Goal: Task Accomplishment & Management: Complete application form

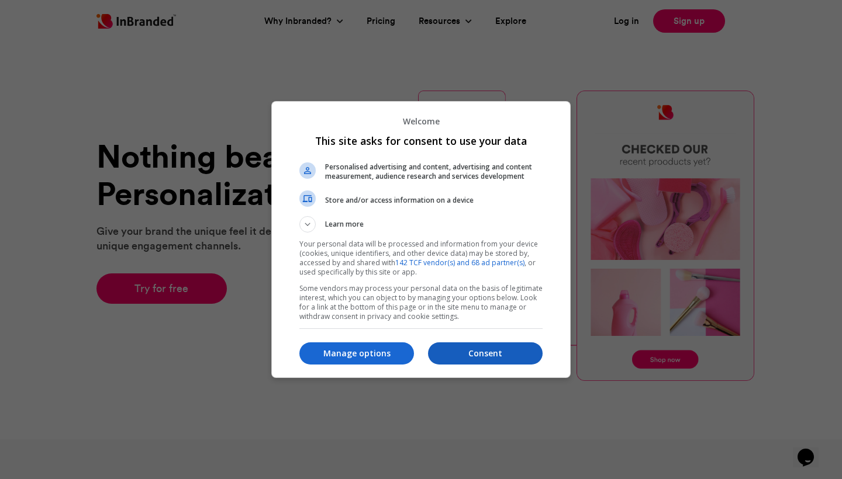
click at [502, 364] on button "Consent" at bounding box center [485, 353] width 115 height 22
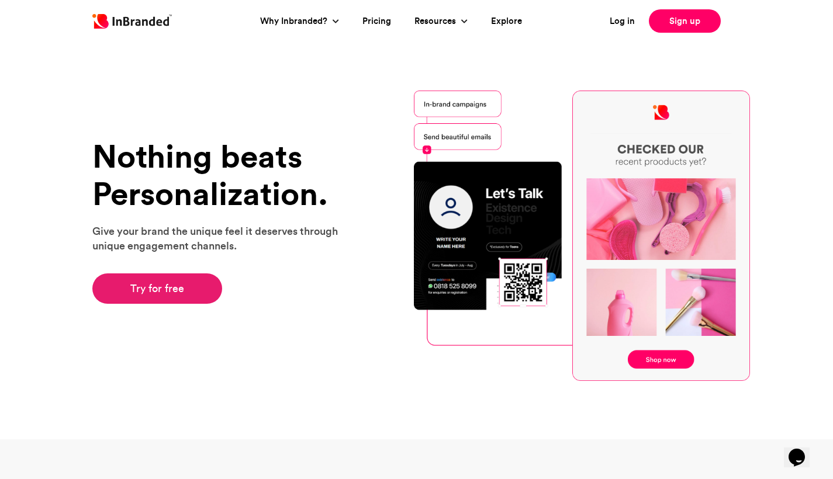
click at [180, 284] on link "Try for free" at bounding box center [157, 289] width 130 height 30
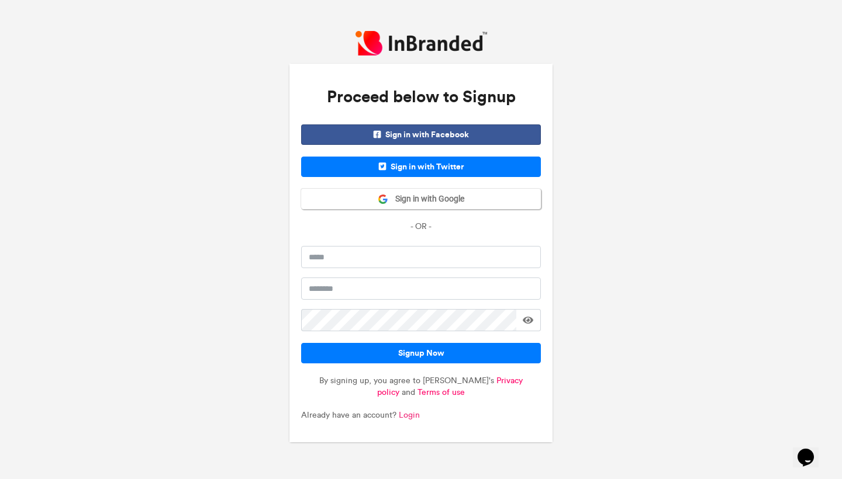
click at [404, 416] on link "Login" at bounding box center [409, 415] width 21 height 10
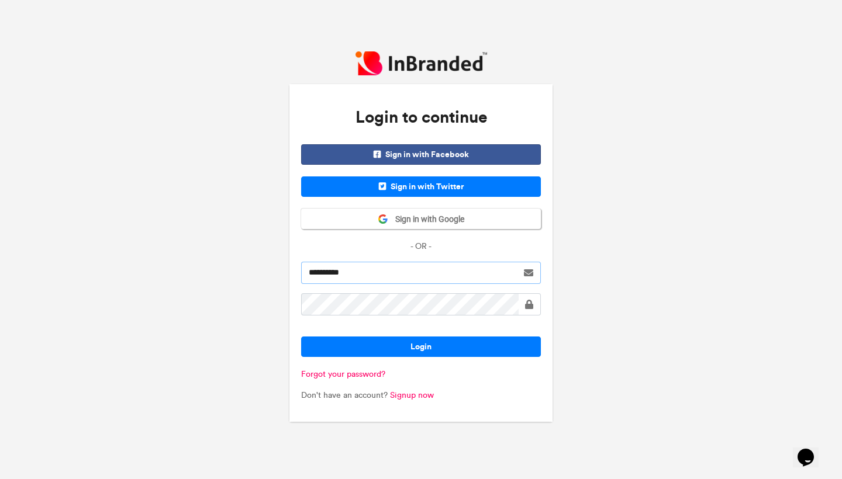
type input "**********"
click at [421, 347] on button "Login" at bounding box center [421, 347] width 240 height 20
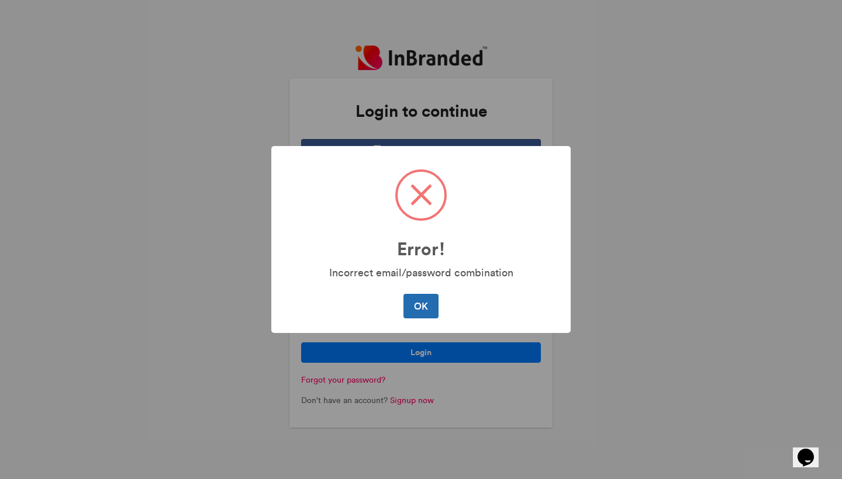
click at [423, 309] on button "OK" at bounding box center [420, 306] width 34 height 25
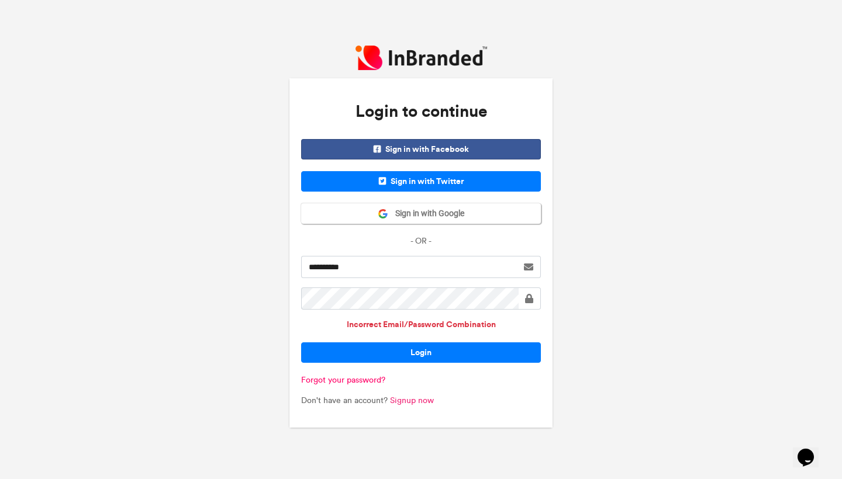
click at [421, 402] on link "Signup now" at bounding box center [412, 401] width 44 height 10
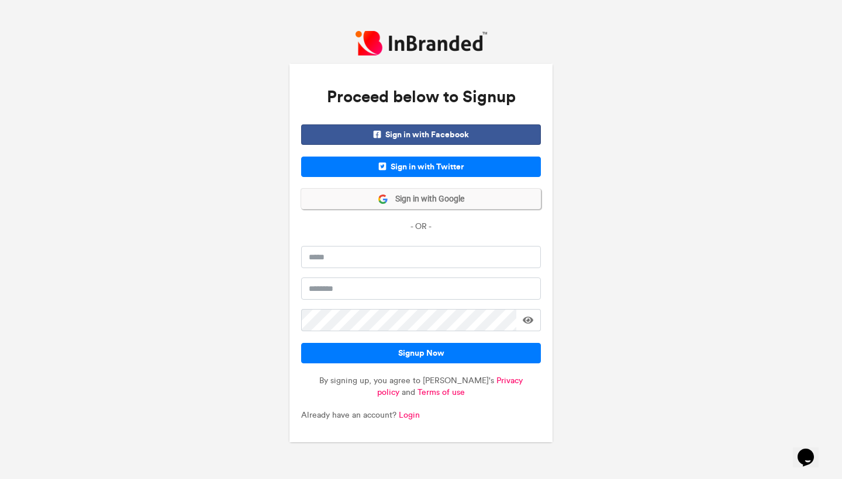
click at [428, 202] on span "Sign in with Google" at bounding box center [426, 199] width 76 height 12
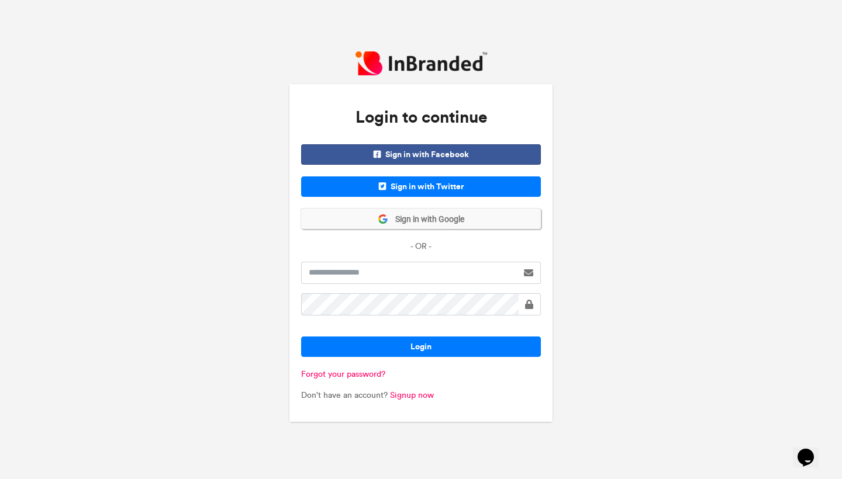
click at [450, 217] on span "Sign in with Google" at bounding box center [426, 220] width 76 height 12
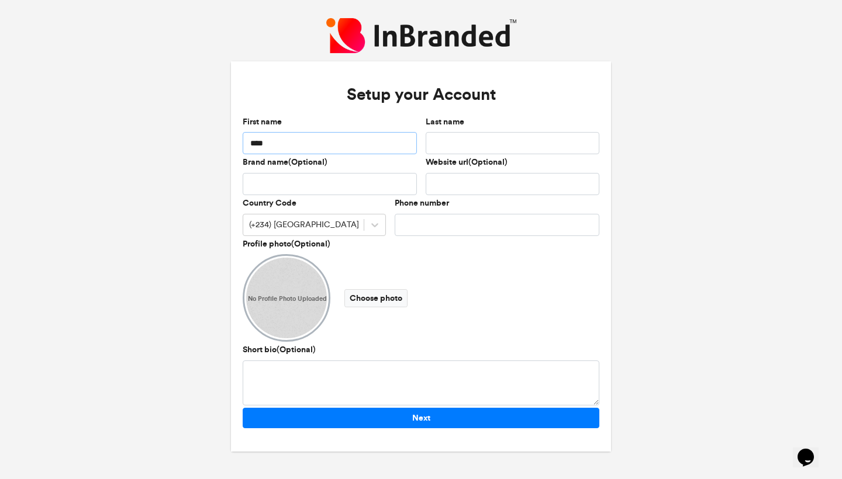
type input "****"
type input "*****"
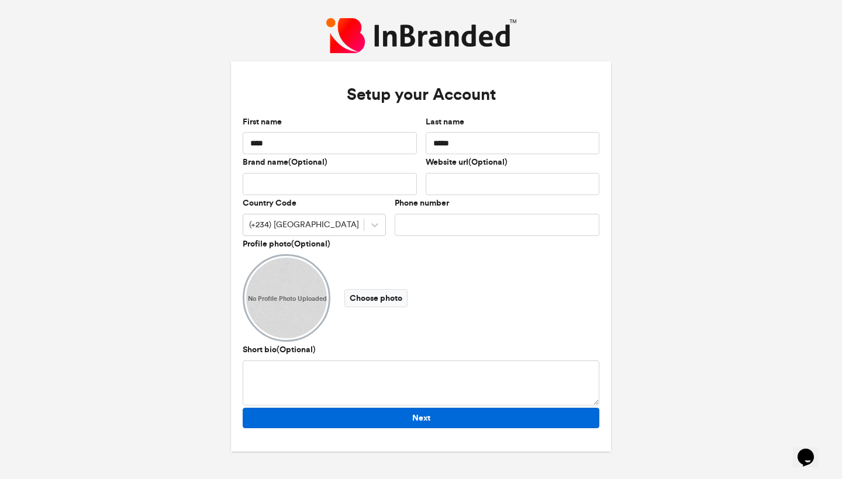
click at [437, 417] on button "Next" at bounding box center [421, 418] width 357 height 20
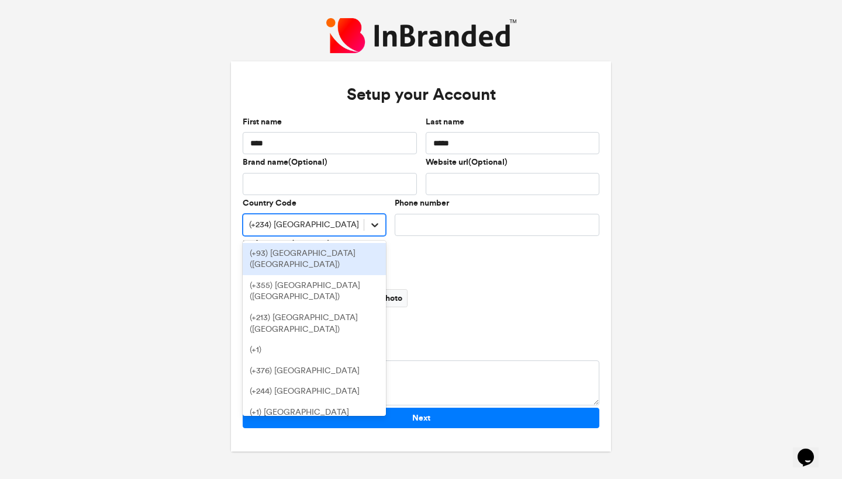
click at [376, 225] on icon at bounding box center [375, 225] width 7 height 4
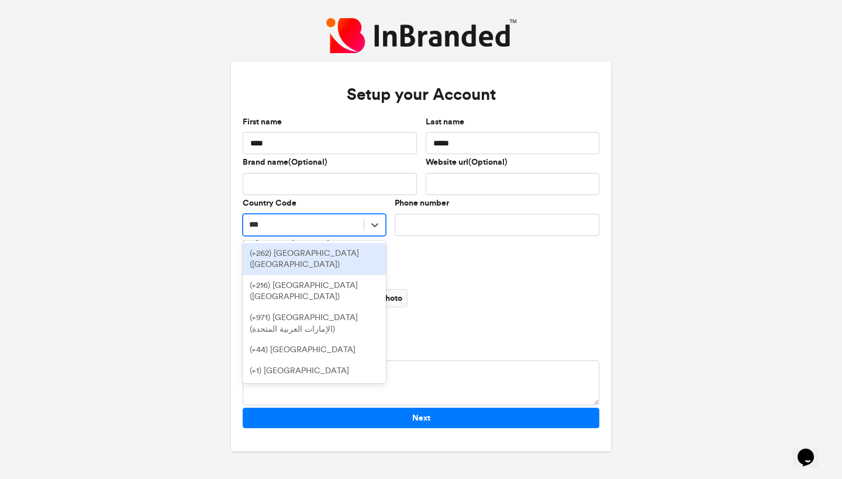
type input "****"
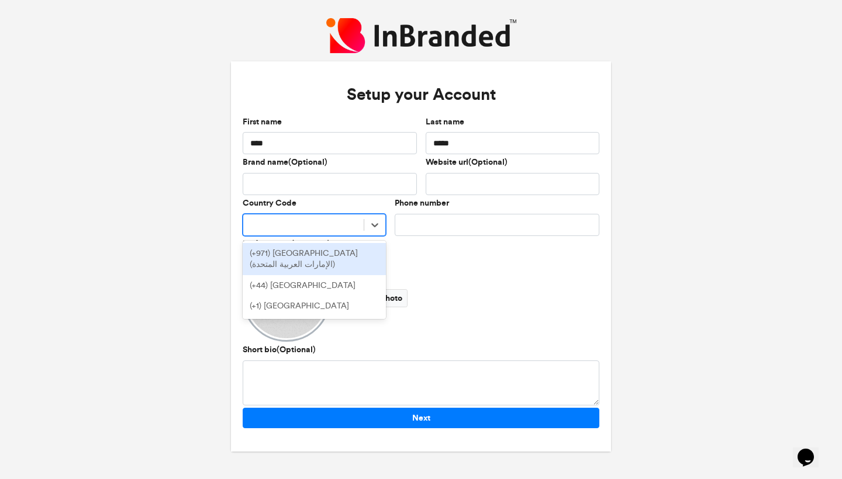
type input "**********"
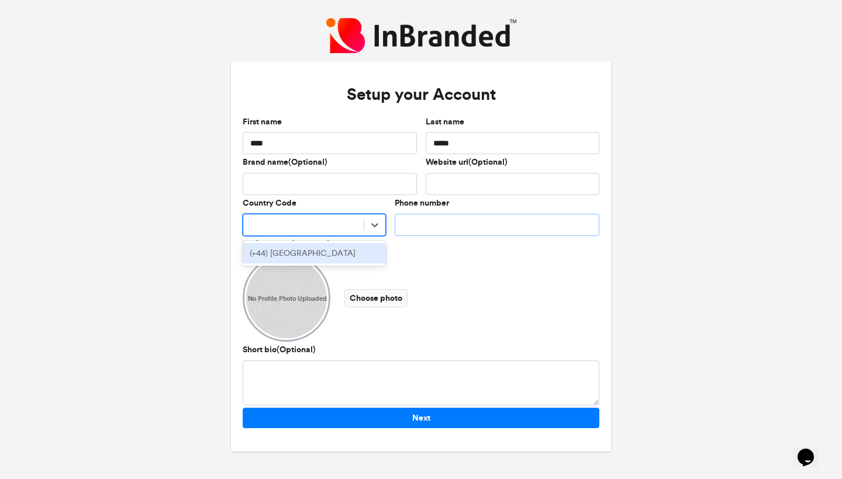
click at [450, 226] on input "Phone number" at bounding box center [497, 225] width 205 height 22
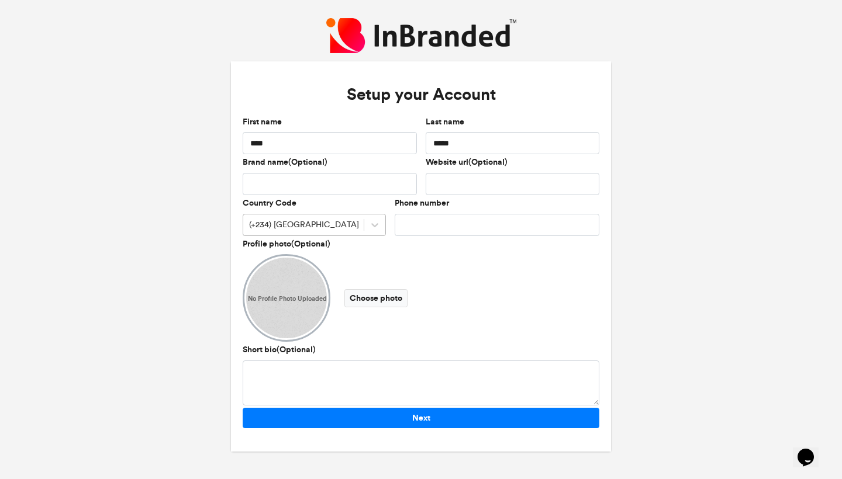
click at [283, 222] on div "(+234) Nigeria" at bounding box center [304, 225] width 110 height 12
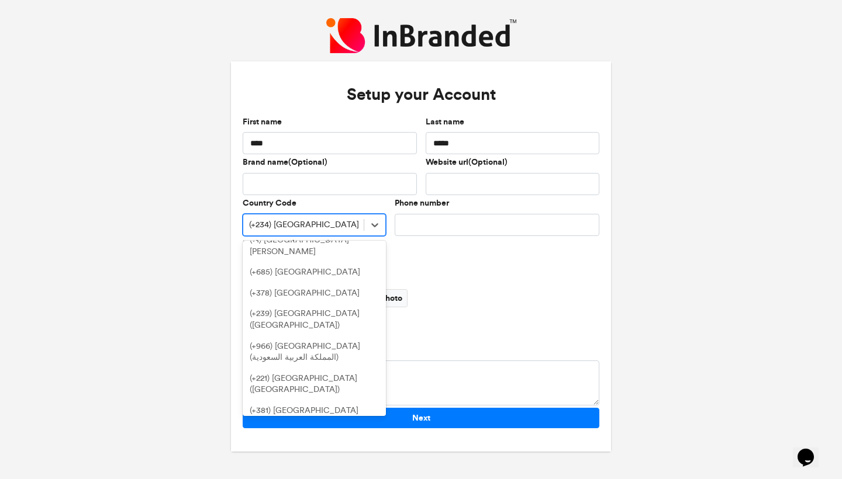
scroll to position [4907, 0]
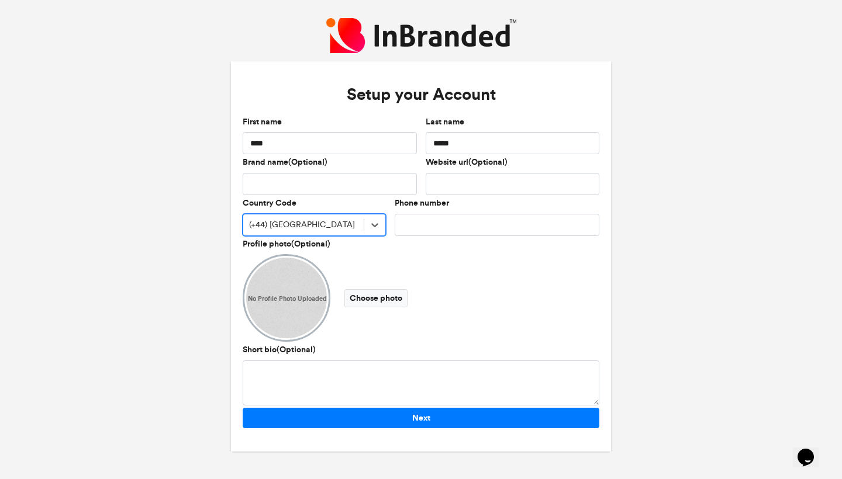
click at [335, 226] on div "(+44) Guernsey" at bounding box center [303, 224] width 120 height 19
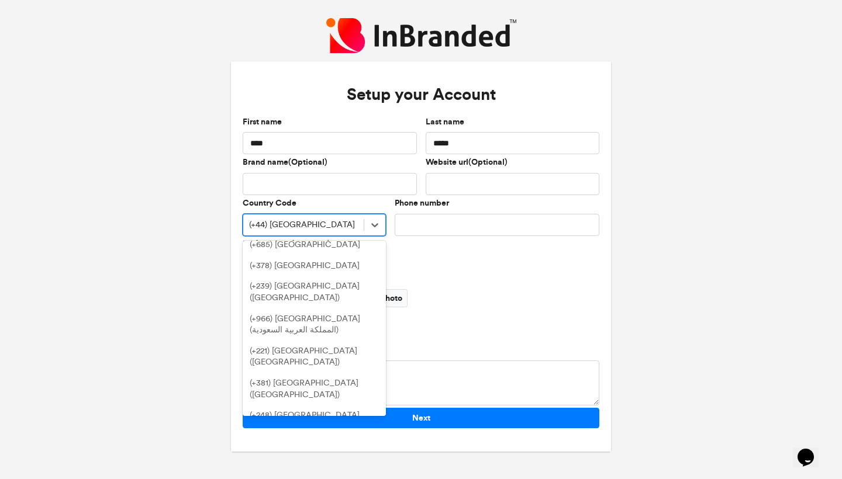
scroll to position [4905, 0]
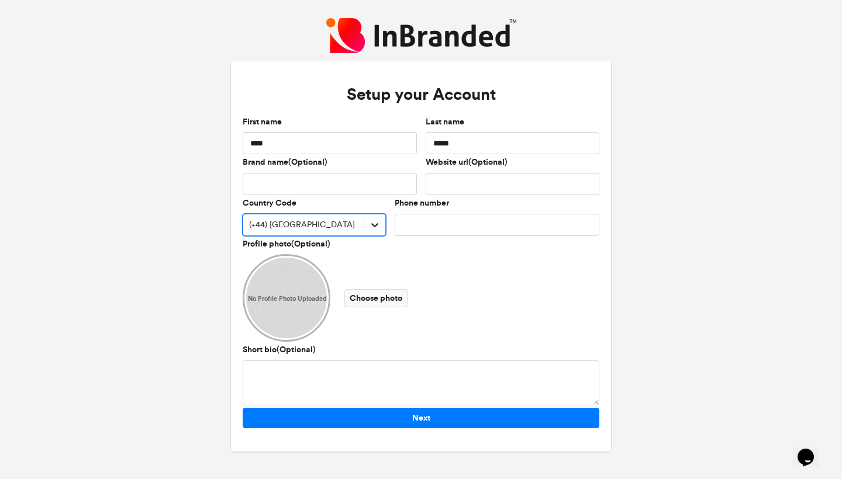
click at [366, 224] on div at bounding box center [374, 224] width 21 height 21
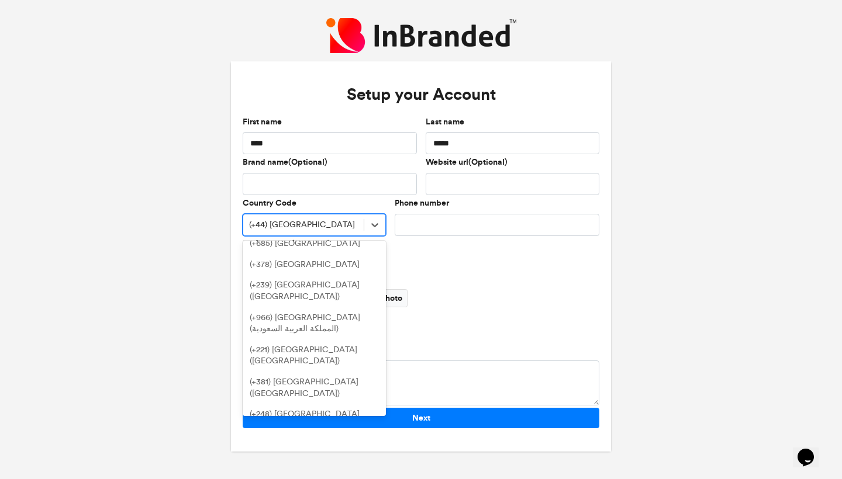
scroll to position [4918, 0]
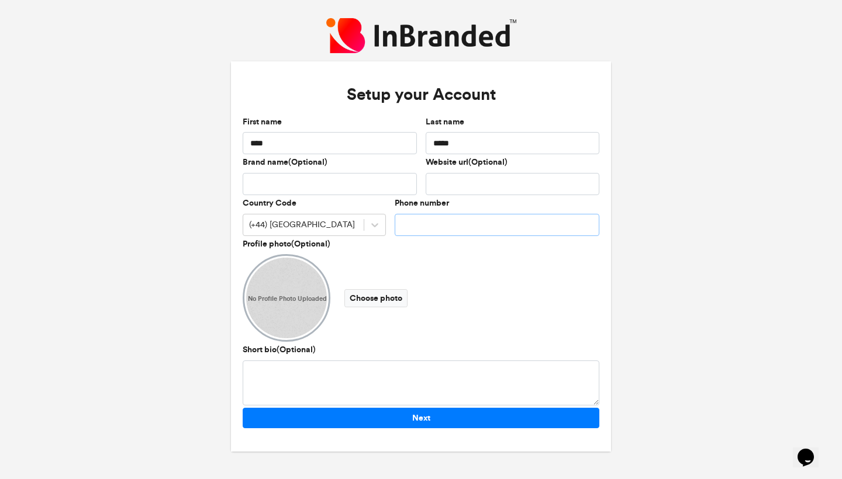
click at [430, 225] on input "Phone number" at bounding box center [497, 225] width 205 height 22
type input "**********"
click at [537, 310] on div "No Profile Photo Uploaded Choose photo" at bounding box center [421, 298] width 357 height 88
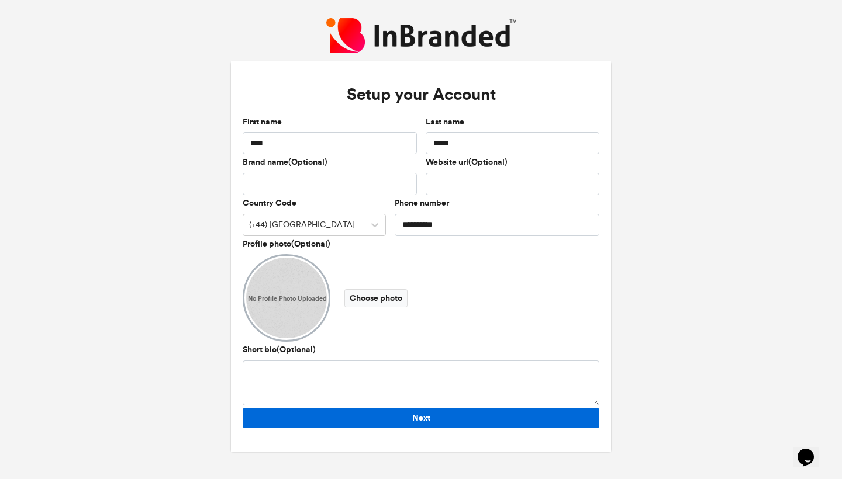
click at [461, 420] on button "Next" at bounding box center [421, 418] width 357 height 20
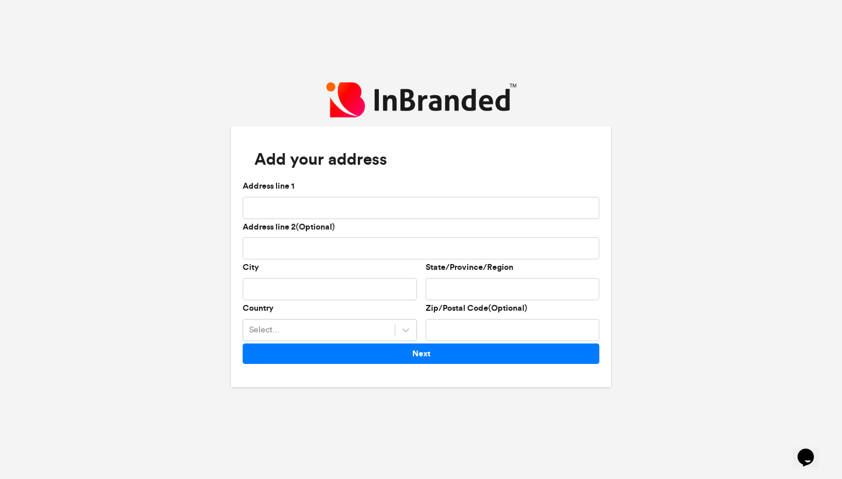
click at [322, 191] on div "Address line 1" at bounding box center [421, 200] width 357 height 39
type input "**********"
type input "*****"
click at [348, 290] on input "*****" at bounding box center [330, 289] width 174 height 22
type input "*****"
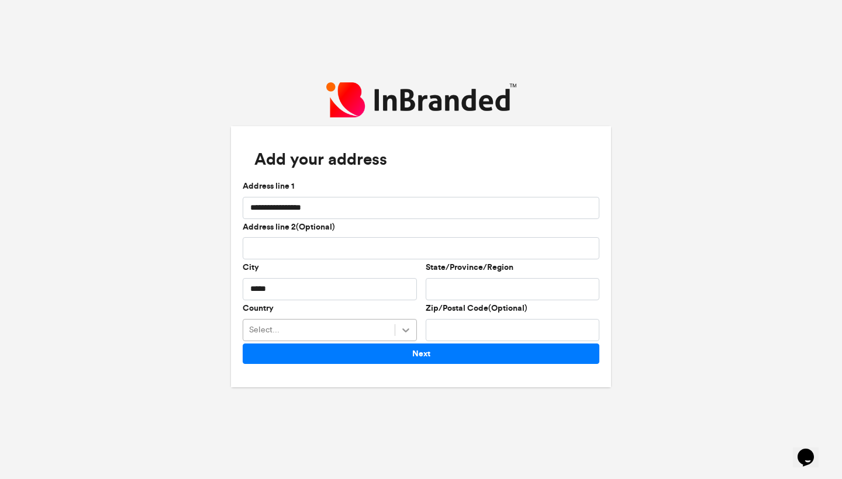
click at [403, 333] on icon at bounding box center [406, 330] width 12 height 12
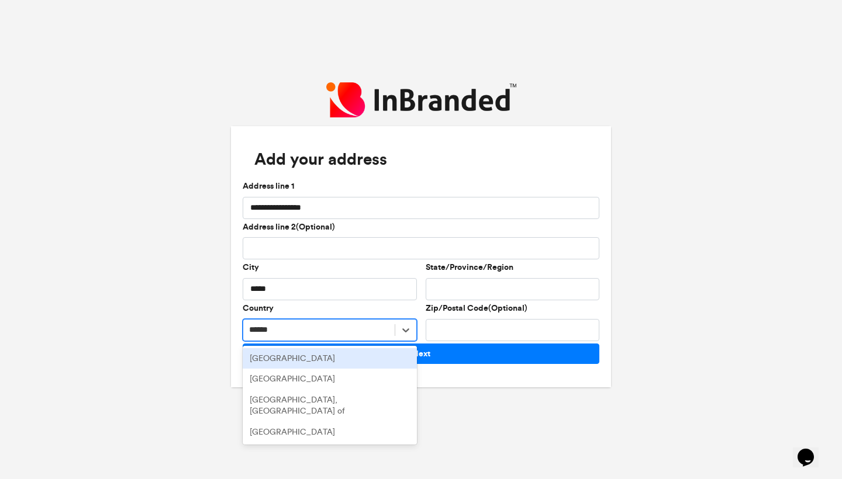
type input "******"
click at [504, 389] on div "**********" at bounding box center [421, 239] width 380 height 314
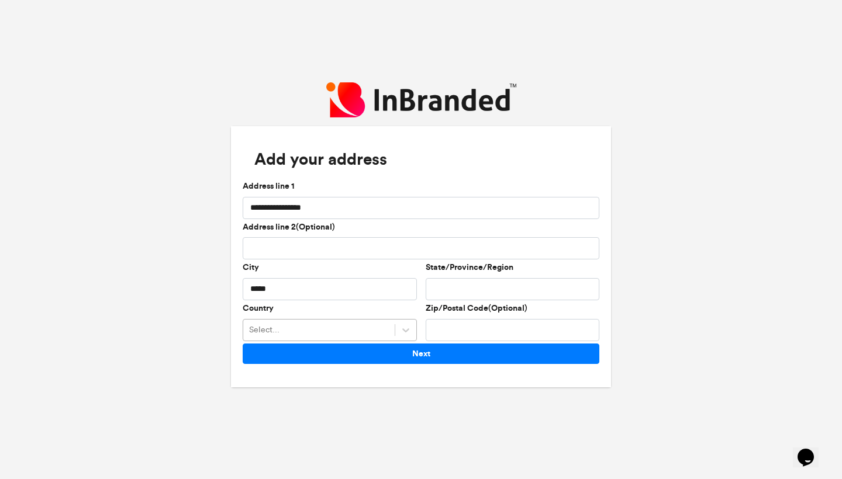
click at [375, 329] on div "Select..." at bounding box center [318, 329] width 151 height 19
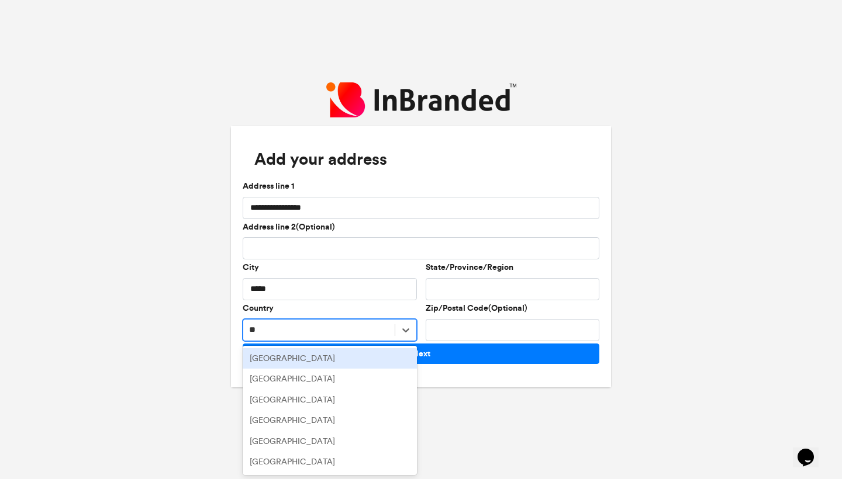
type input "***"
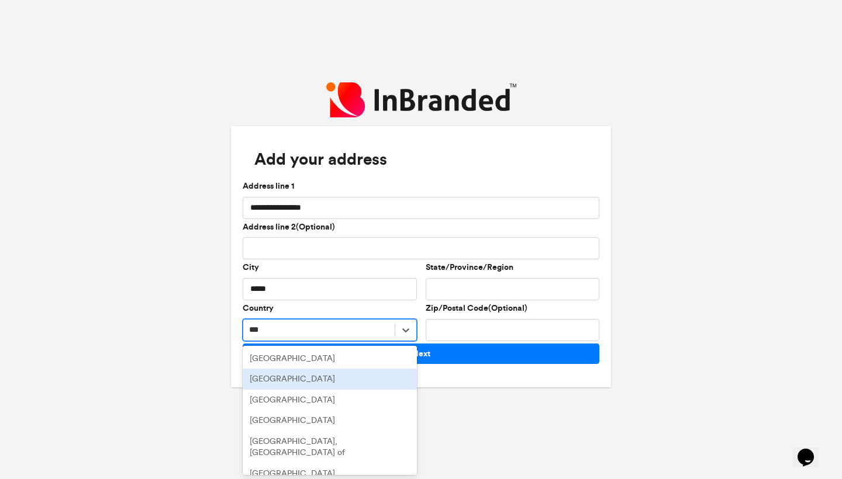
click at [382, 383] on div "United Kingdom" at bounding box center [330, 379] width 174 height 21
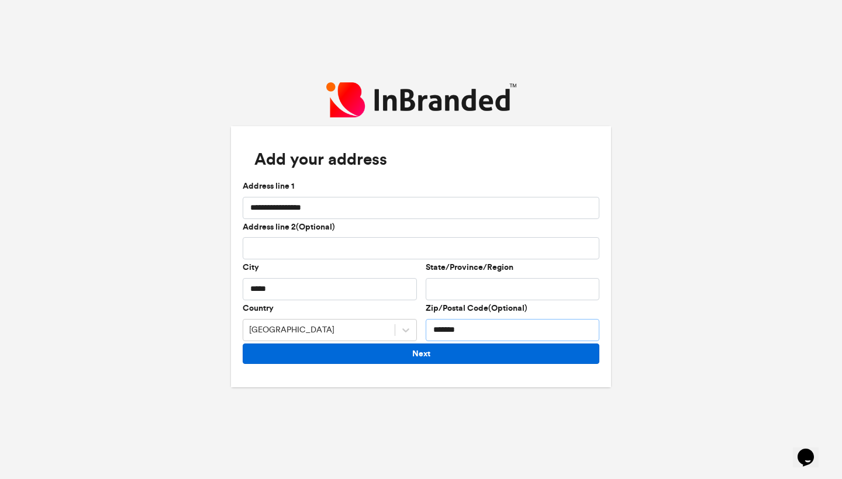
type input "*******"
click at [388, 349] on button "Next" at bounding box center [421, 354] width 357 height 20
type input "**********"
click at [464, 359] on button "Next" at bounding box center [421, 354] width 357 height 20
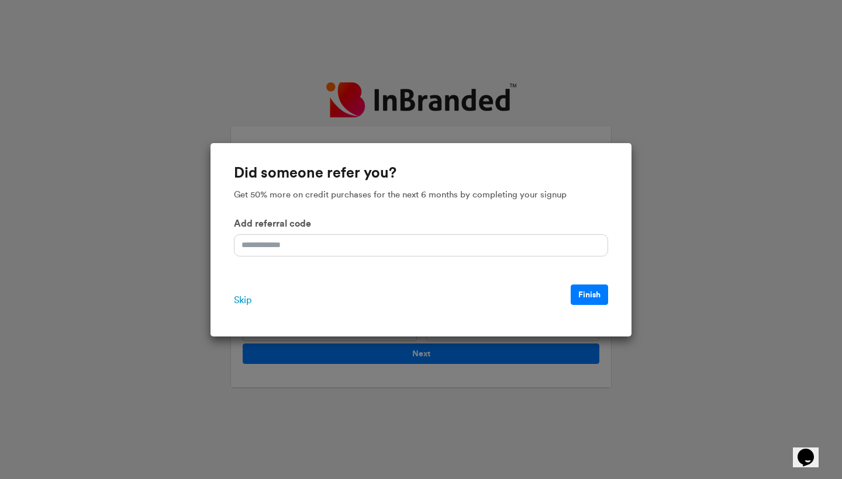
click at [248, 299] on span "Skip" at bounding box center [243, 300] width 18 height 14
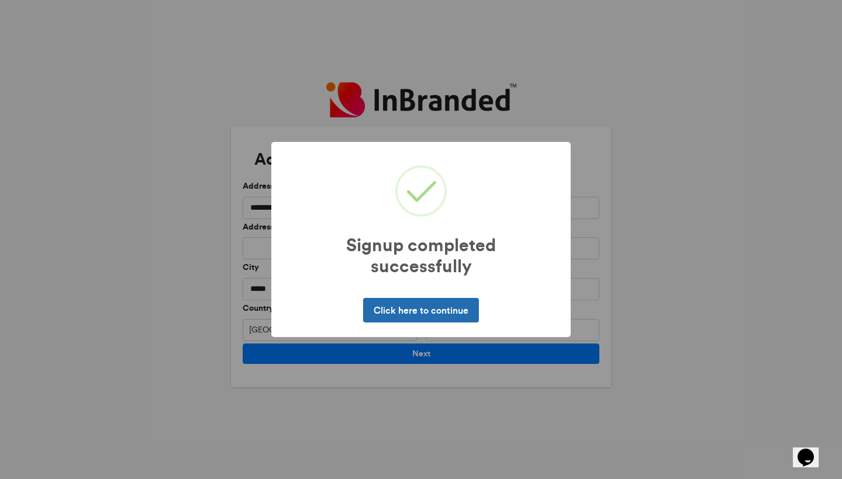
click at [393, 307] on button "Click here to continue" at bounding box center [420, 310] width 115 height 25
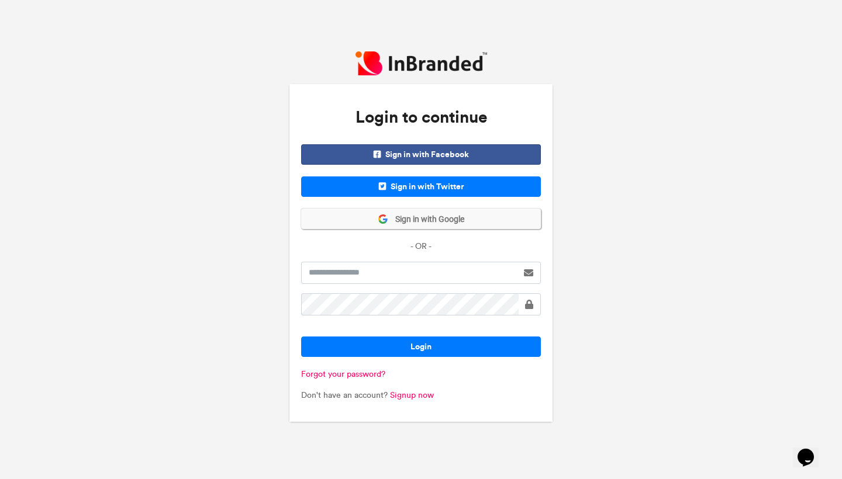
click at [452, 225] on span "Sign in with Google" at bounding box center [426, 220] width 76 height 12
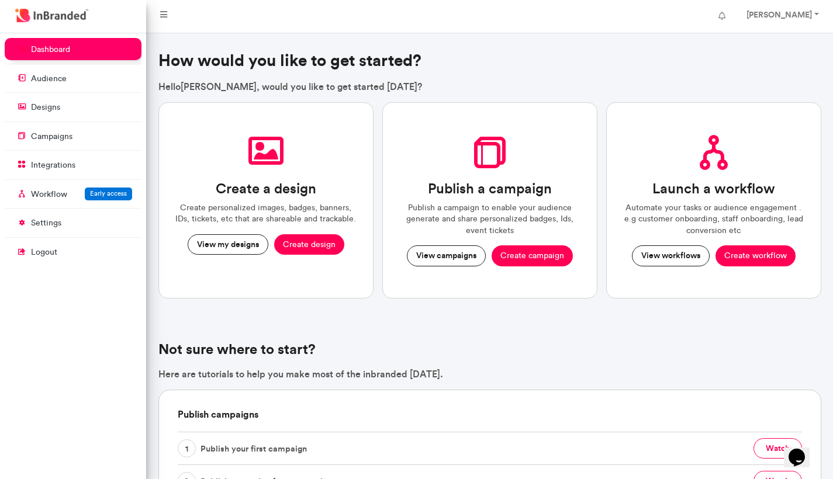
click at [308, 245] on button "Create design" at bounding box center [309, 244] width 70 height 21
click at [56, 46] on p "dashboard" at bounding box center [50, 50] width 39 height 12
click at [74, 136] on link "campaigns" at bounding box center [73, 136] width 137 height 22
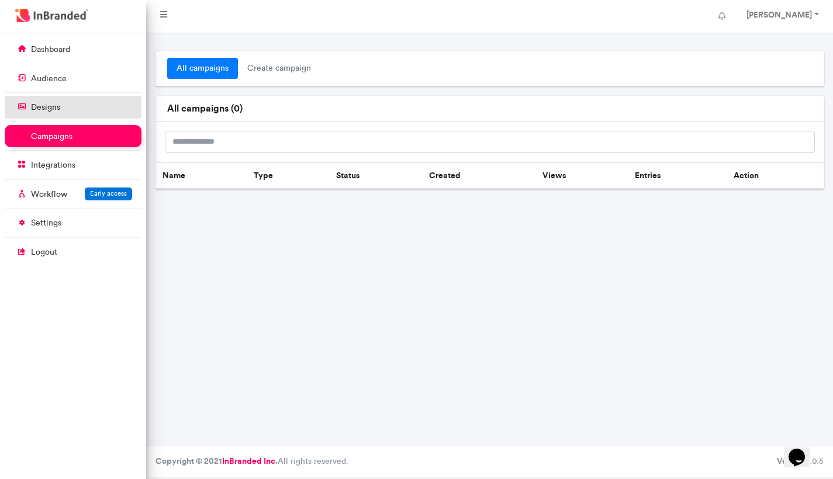
click at [73, 109] on link "designs" at bounding box center [73, 107] width 137 height 22
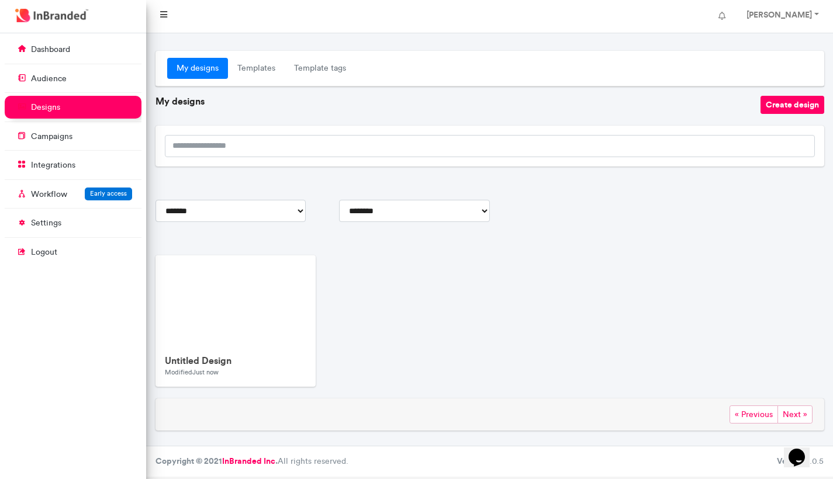
click at [163, 17] on icon at bounding box center [163, 15] width 7 height 8
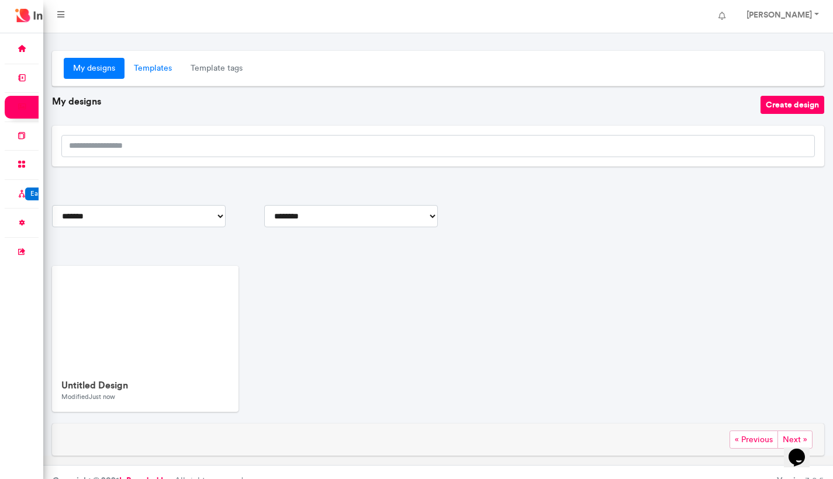
click at [159, 68] on link "Templates" at bounding box center [152, 68] width 57 height 21
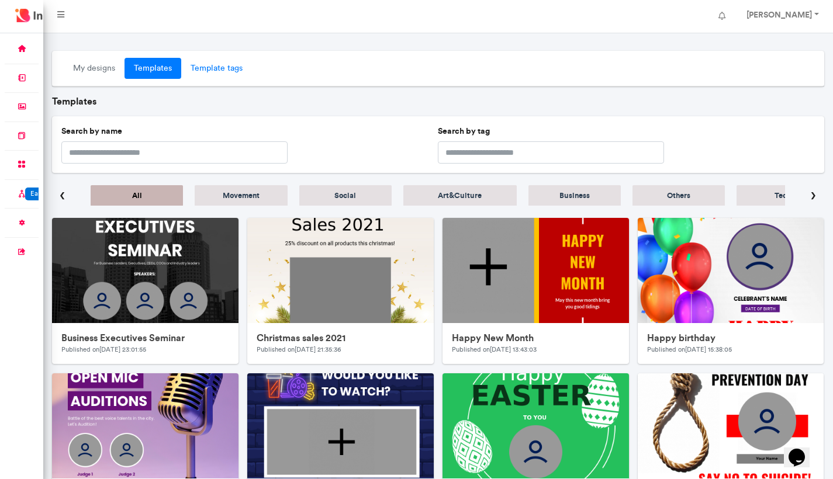
click at [228, 65] on link "Template tags" at bounding box center [216, 68] width 71 height 21
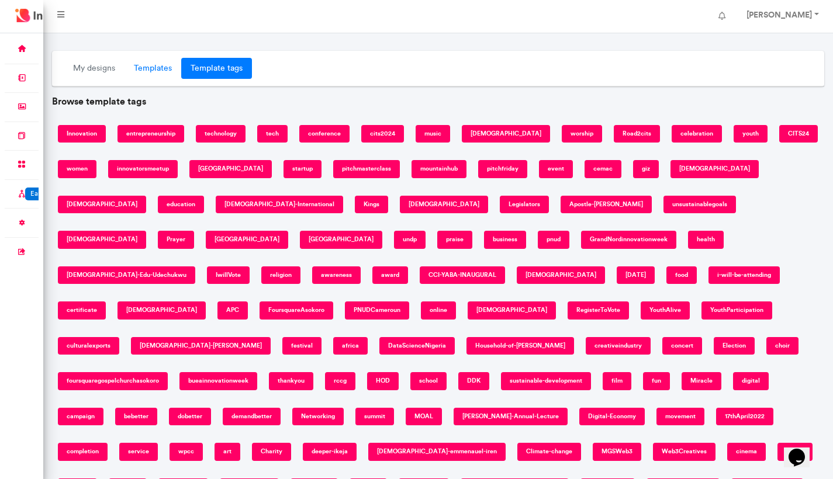
click at [164, 70] on link "Templates" at bounding box center [152, 68] width 57 height 21
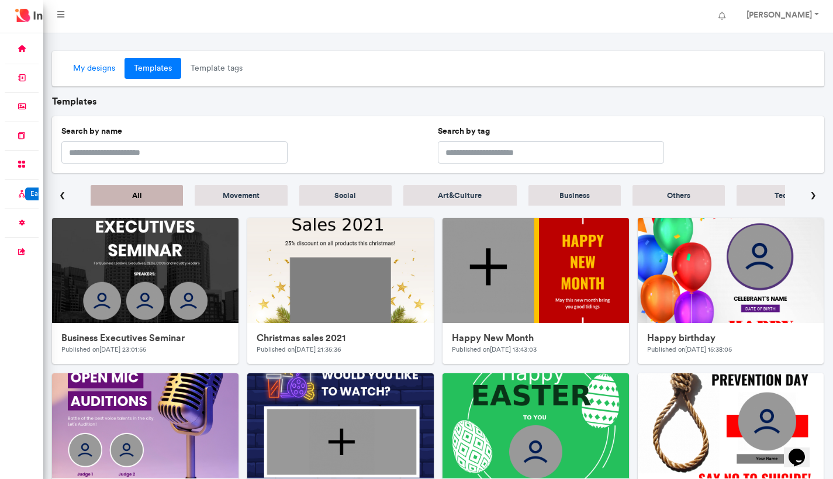
click at [103, 71] on link "My designs" at bounding box center [94, 68] width 61 height 21
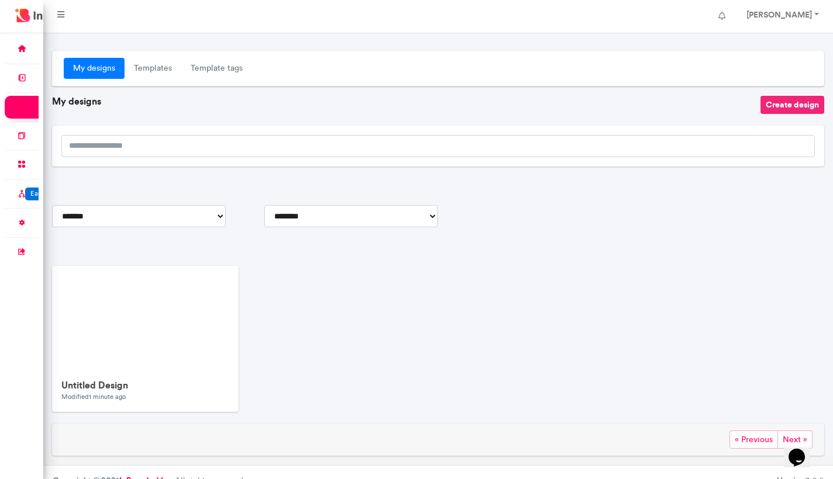
click at [775, 105] on button "Create design" at bounding box center [792, 105] width 64 height 18
click at [239, 65] on link "Template tags" at bounding box center [216, 68] width 71 height 21
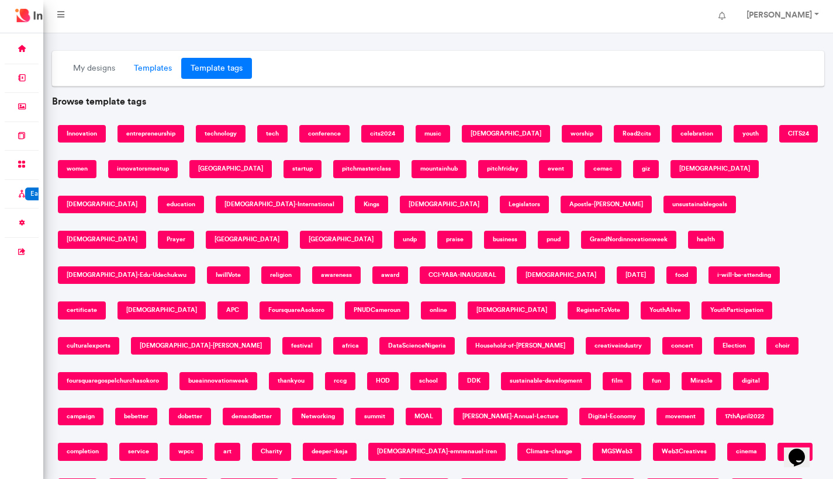
click at [154, 66] on link "Templates" at bounding box center [152, 68] width 57 height 21
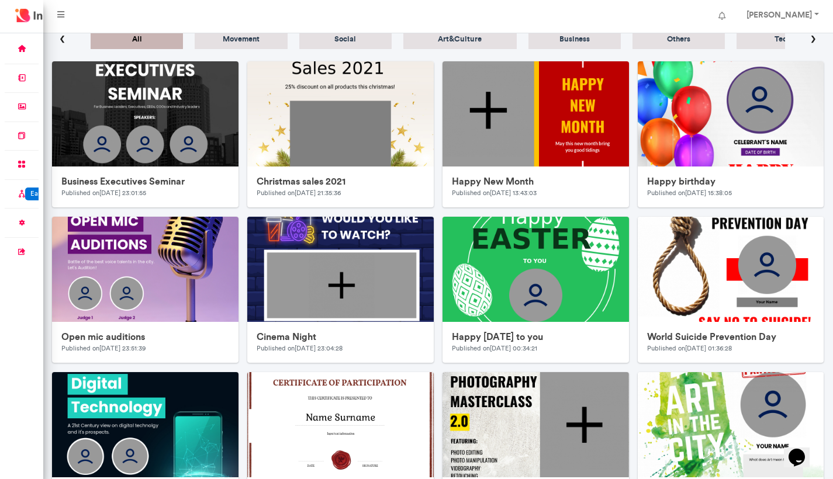
scroll to position [587, 0]
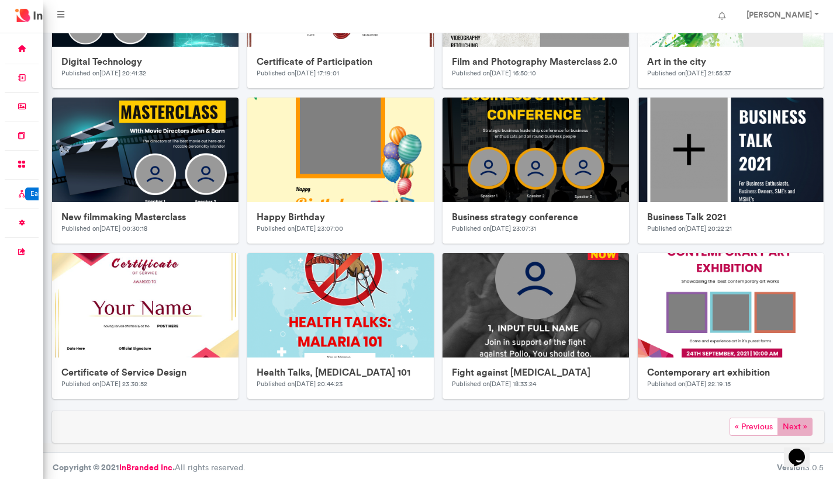
click at [801, 418] on span "Next »" at bounding box center [794, 427] width 35 height 18
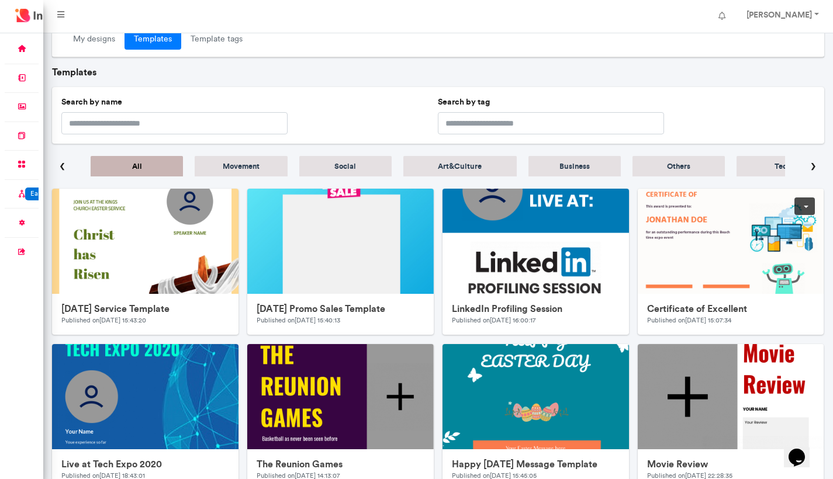
scroll to position [0, 0]
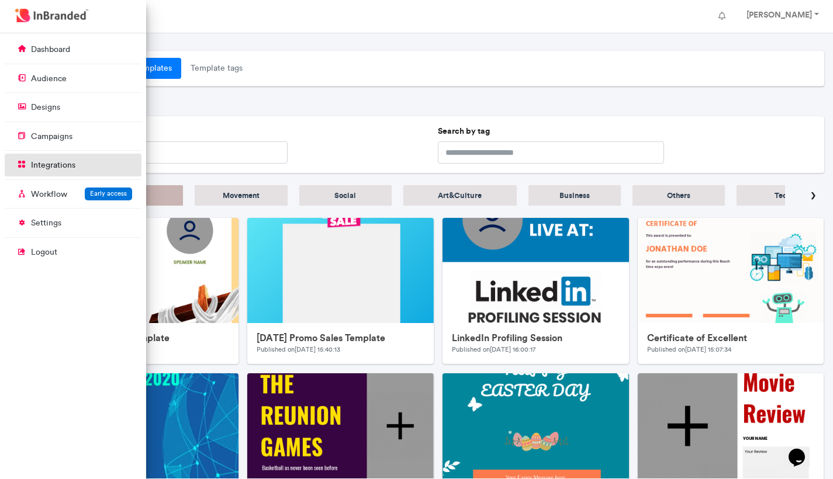
click at [31, 164] on p "integrations" at bounding box center [31, 166] width 0 height 12
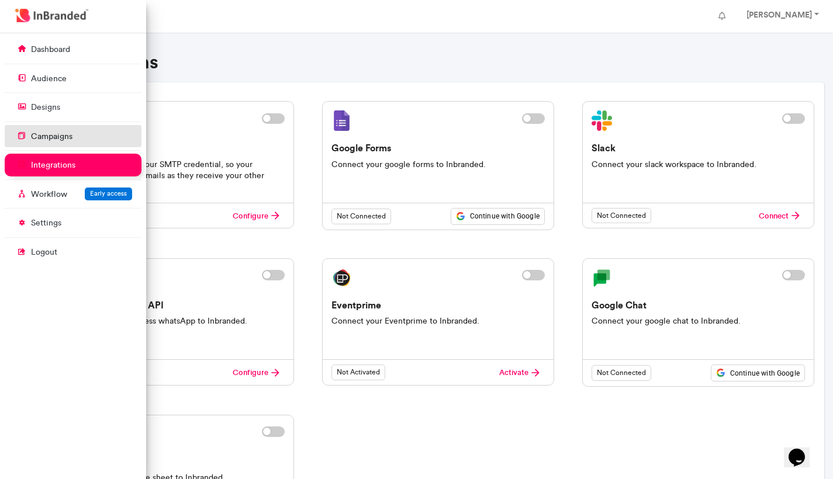
click at [57, 129] on link "campaigns" at bounding box center [73, 136] width 137 height 22
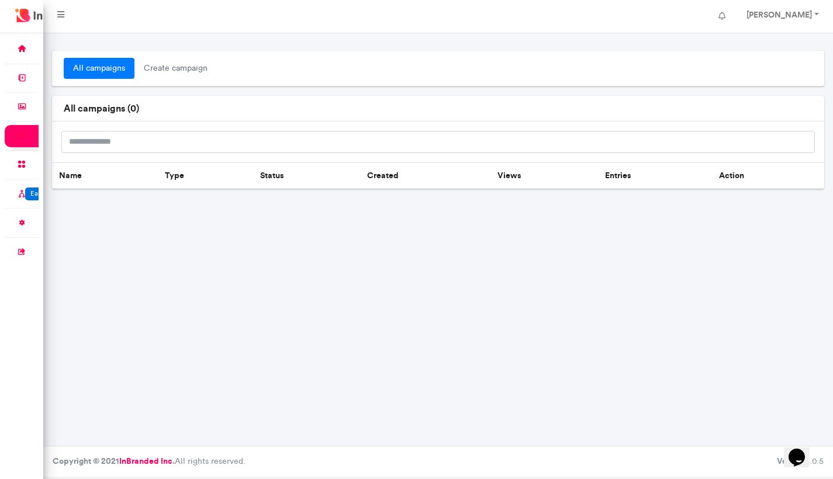
scroll to position [2, 0]
click at [186, 62] on span "create campaign" at bounding box center [175, 68] width 82 height 21
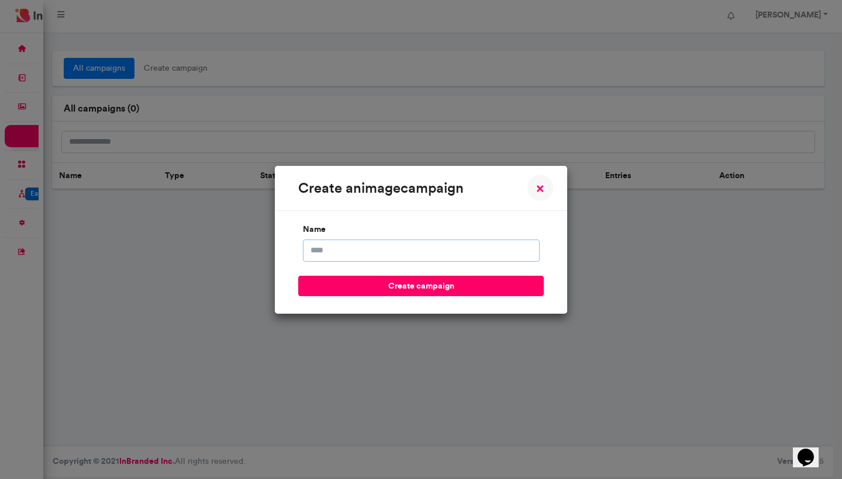
click at [424, 254] on input "name" at bounding box center [421, 251] width 237 height 22
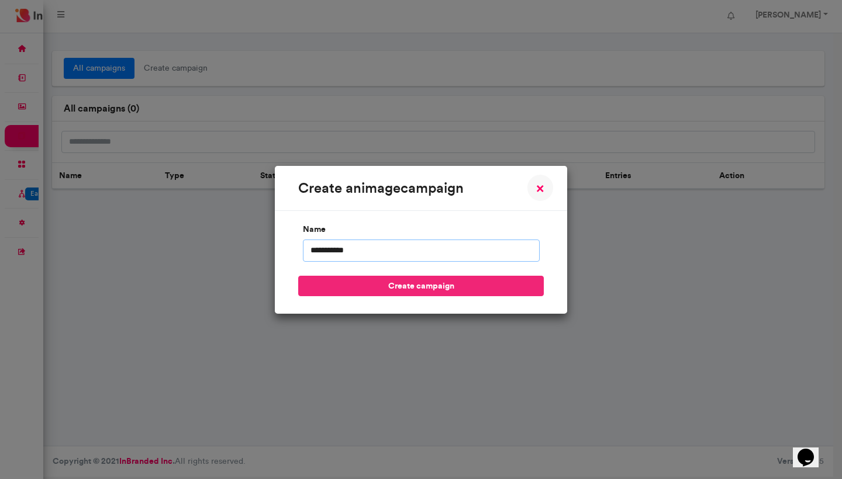
type input "**********"
click at [445, 283] on button "create campaign" at bounding box center [420, 286] width 245 height 20
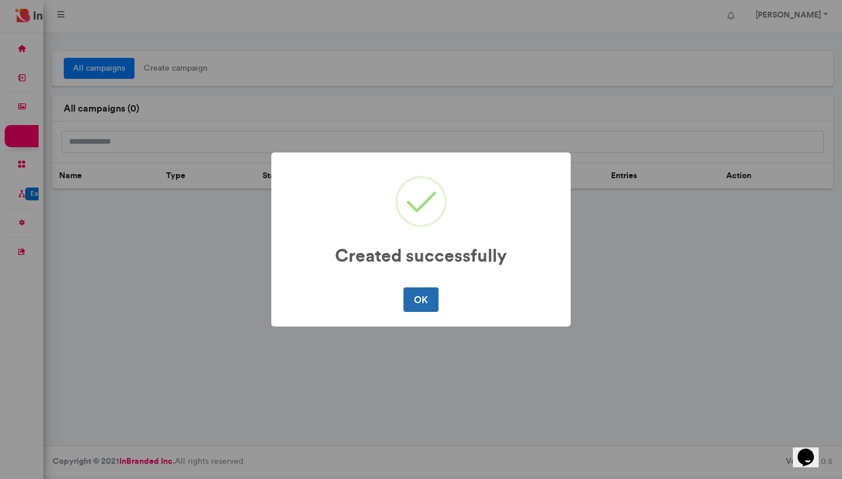
click at [423, 298] on button "OK" at bounding box center [420, 300] width 34 height 25
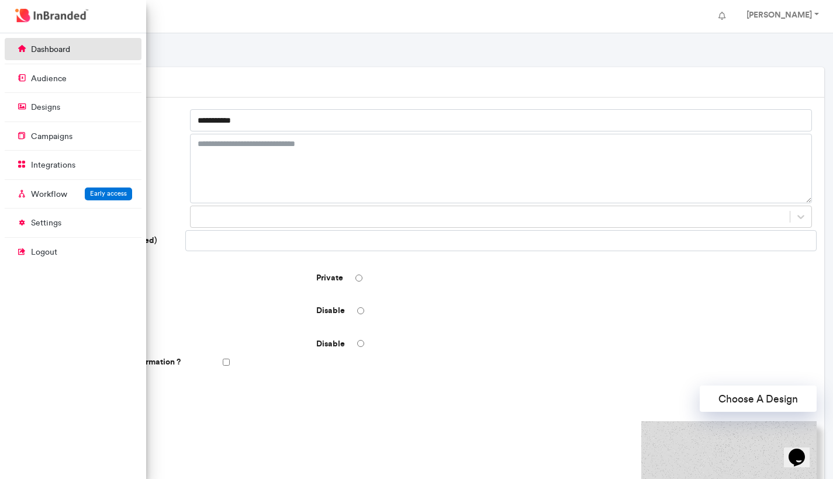
click at [25, 49] on icon at bounding box center [22, 48] width 15 height 13
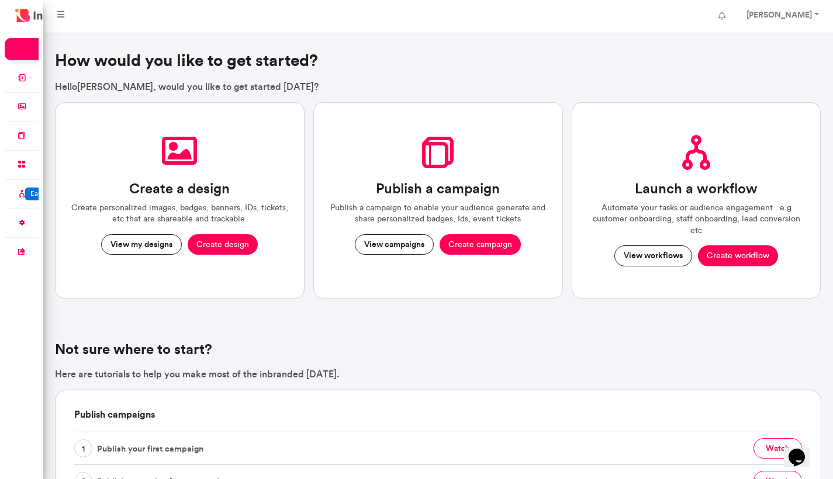
click at [160, 247] on button "View my designs" at bounding box center [141, 244] width 81 height 21
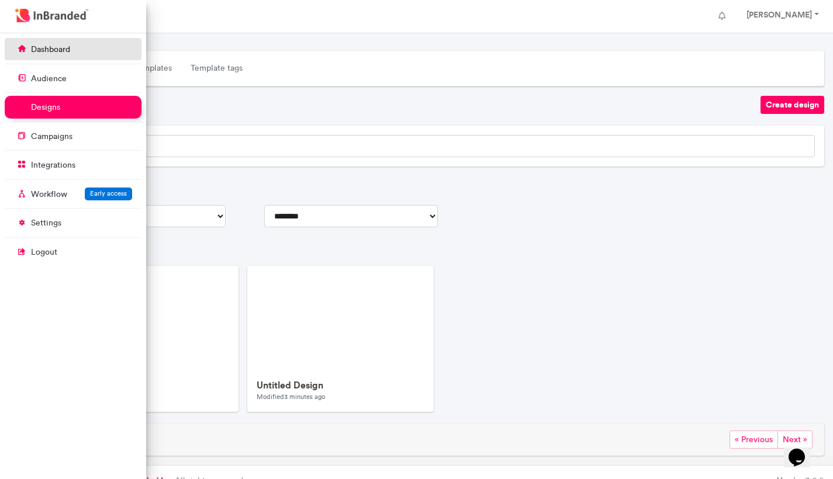
click at [27, 50] on icon at bounding box center [22, 48] width 15 height 13
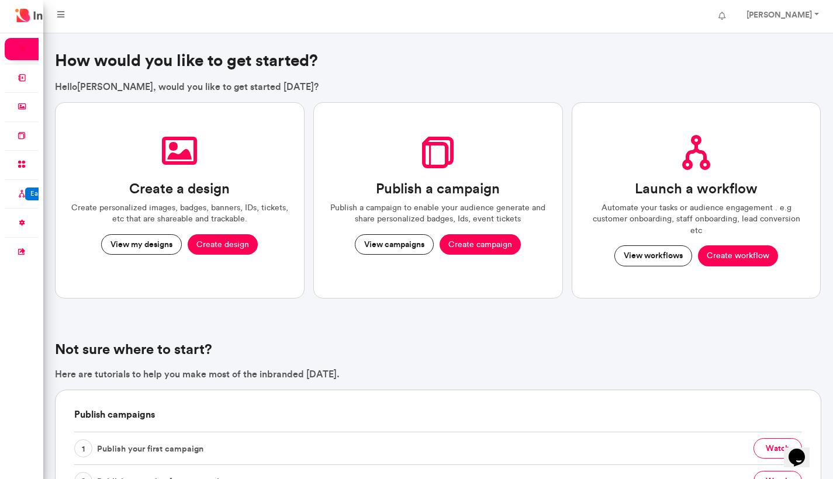
click at [288, 113] on div "Create a design Create personalized images, badges, banners, IDs, tickets, etc …" at bounding box center [180, 200] width 250 height 196
click at [809, 25] on link "[PERSON_NAME]" at bounding box center [782, 16] width 94 height 23
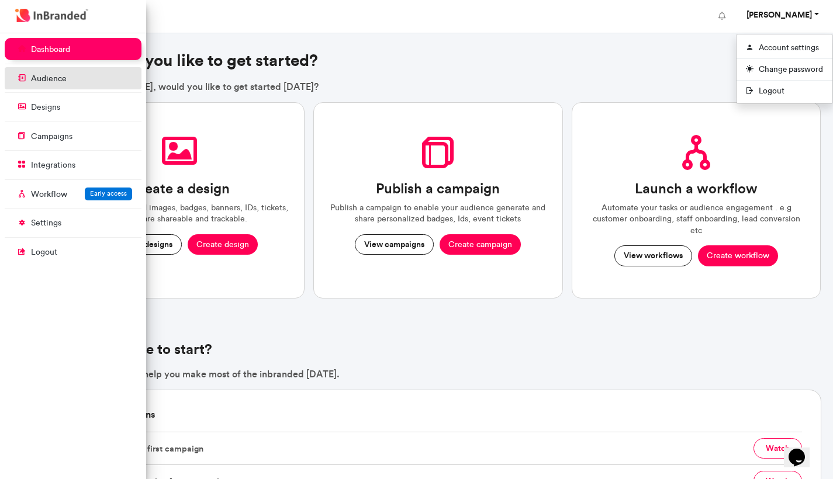
click at [47, 86] on link "audience" at bounding box center [73, 78] width 137 height 22
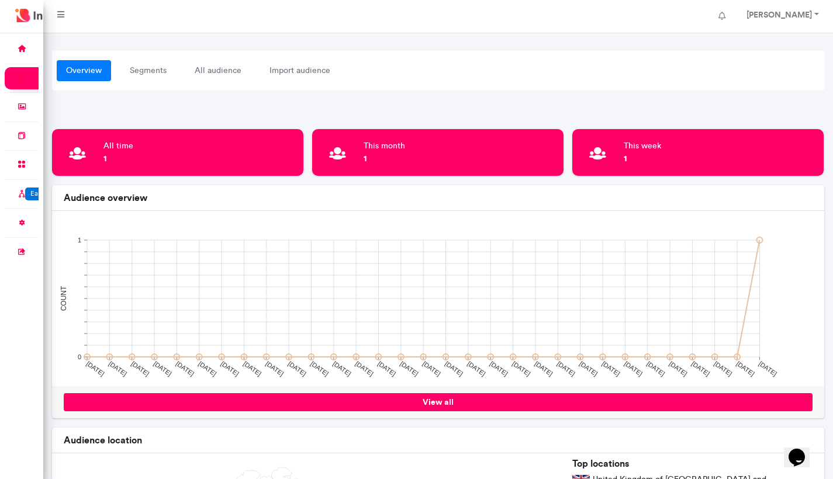
click at [354, 97] on div "overview segments all audience import audience all time 1 this month 1 this wee…" at bounding box center [437, 369] width 771 height 636
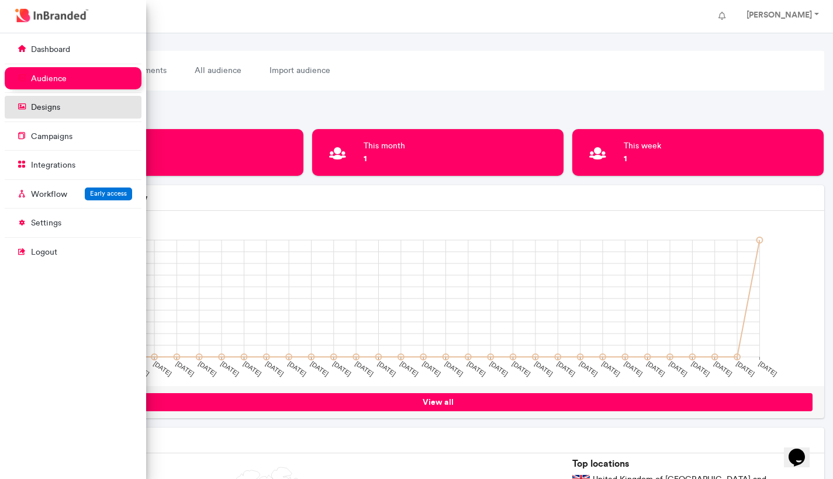
click at [74, 109] on link "designs" at bounding box center [73, 107] width 137 height 22
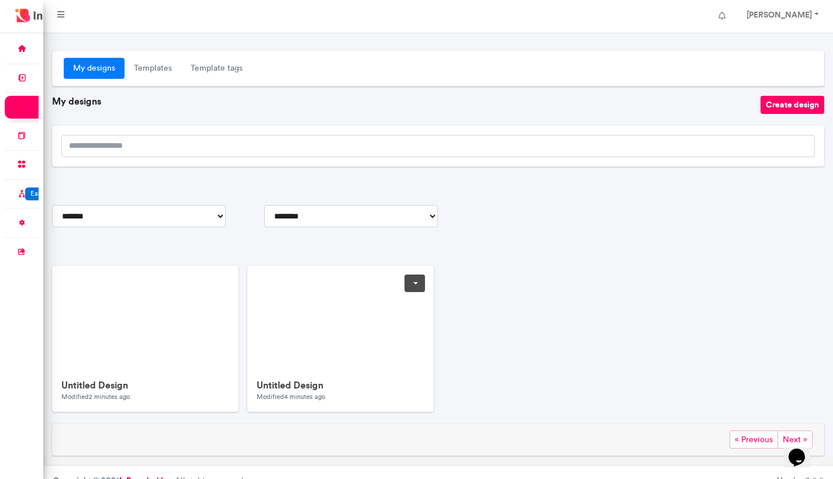
click at [417, 282] on link at bounding box center [414, 284] width 20 height 18
click at [359, 352] on span "Delete" at bounding box center [378, 350] width 92 height 19
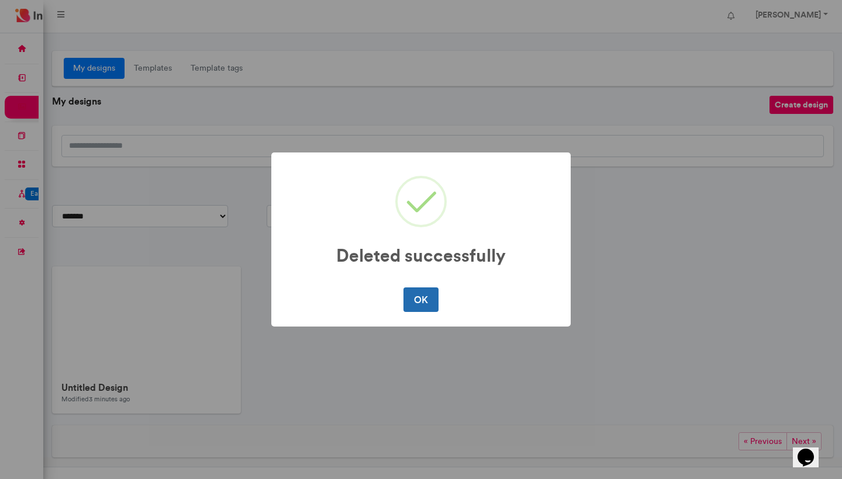
click at [416, 299] on button "OK" at bounding box center [420, 300] width 34 height 25
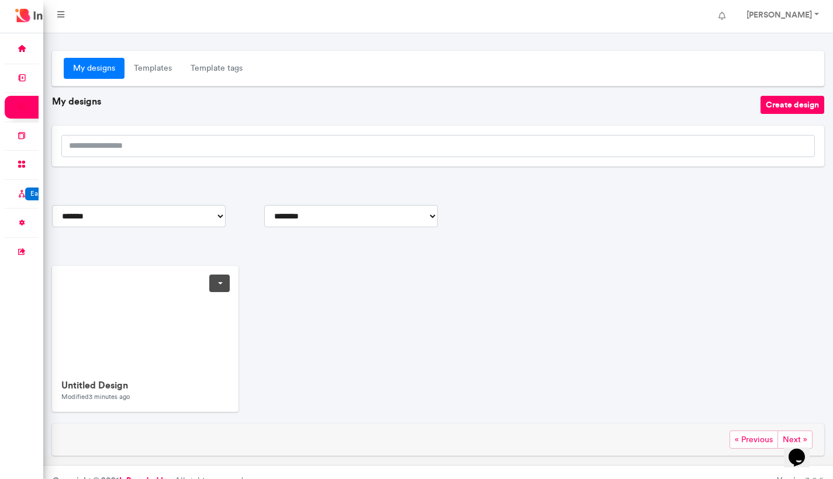
click at [214, 282] on link at bounding box center [219, 284] width 20 height 18
click at [188, 352] on span "Delete" at bounding box center [183, 350] width 92 height 19
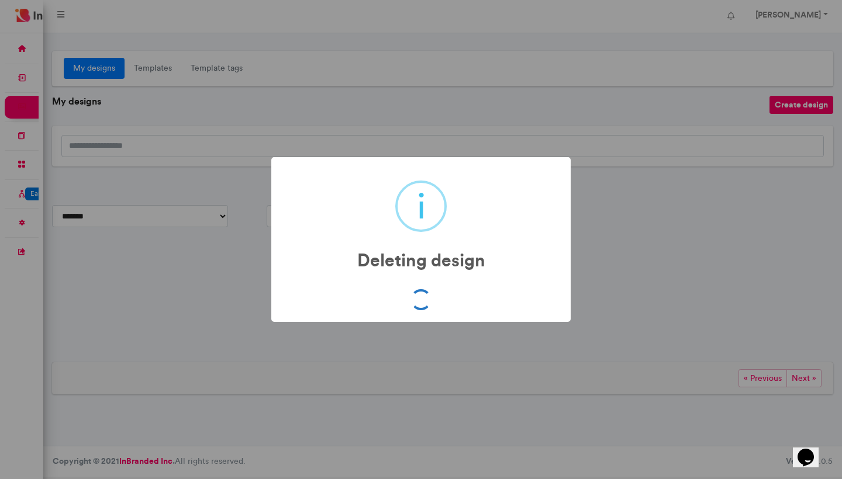
click at [214, 284] on div "i Deleting design × OK No Cancel" at bounding box center [421, 239] width 842 height 479
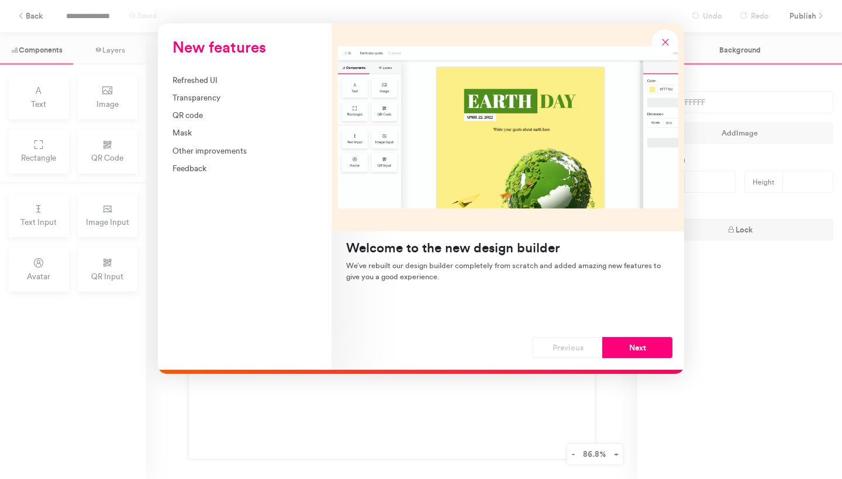
click at [661, 37] on icon "New features" at bounding box center [665, 42] width 11 height 11
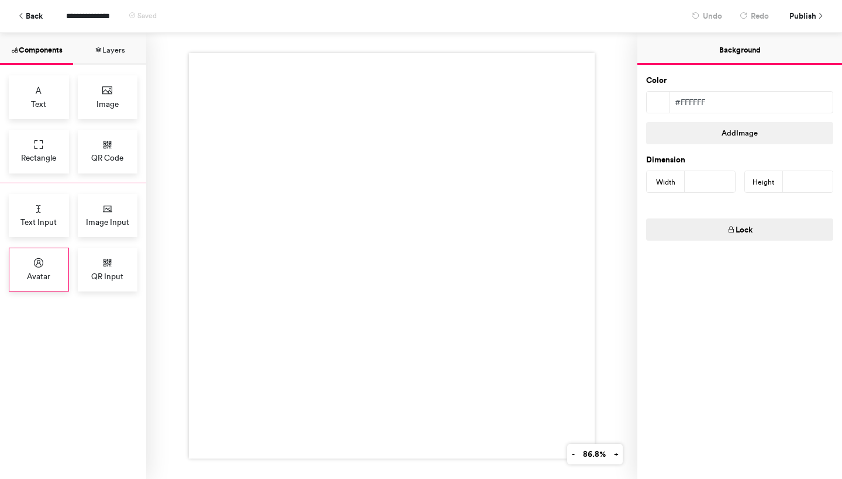
click at [45, 264] on div "Avatar" at bounding box center [39, 270] width 60 height 44
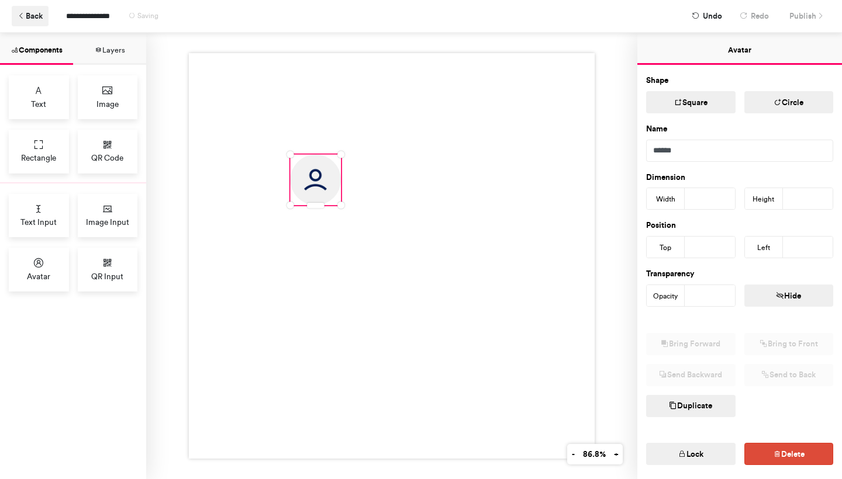
click at [41, 19] on button "Back" at bounding box center [30, 16] width 37 height 20
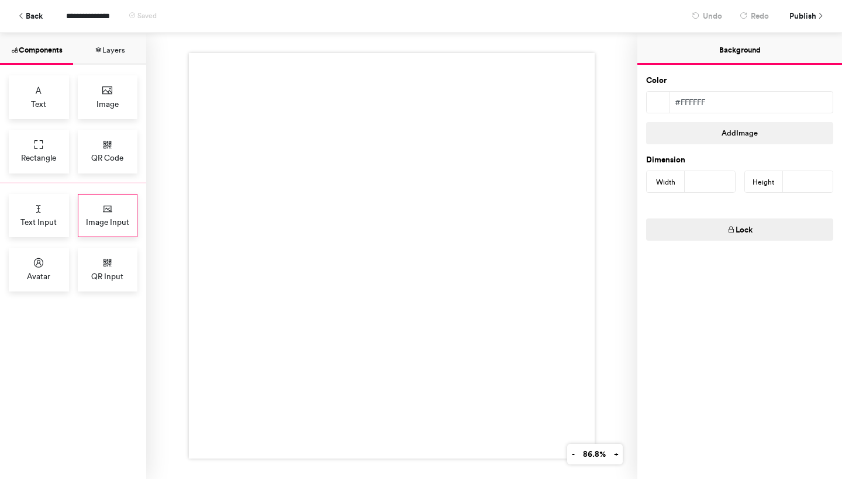
click at [115, 214] on div "Image Input" at bounding box center [108, 216] width 60 height 44
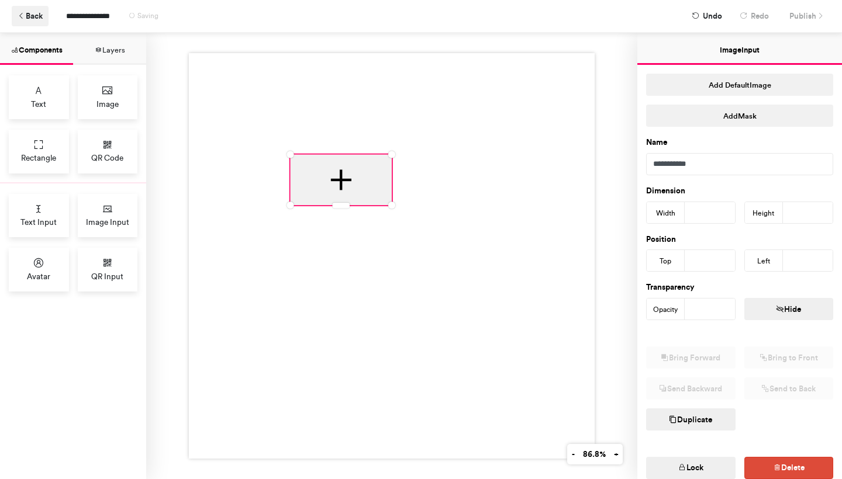
click at [42, 16] on button "Back" at bounding box center [30, 16] width 37 height 20
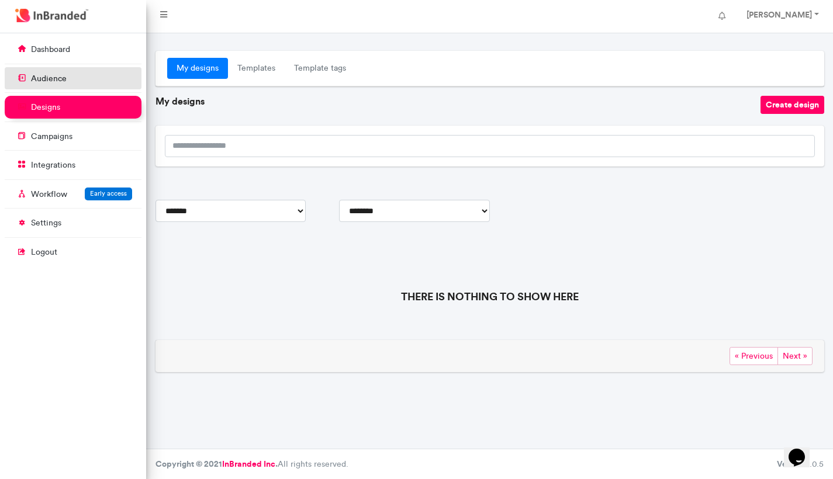
click at [75, 68] on link "audience" at bounding box center [73, 78] width 137 height 22
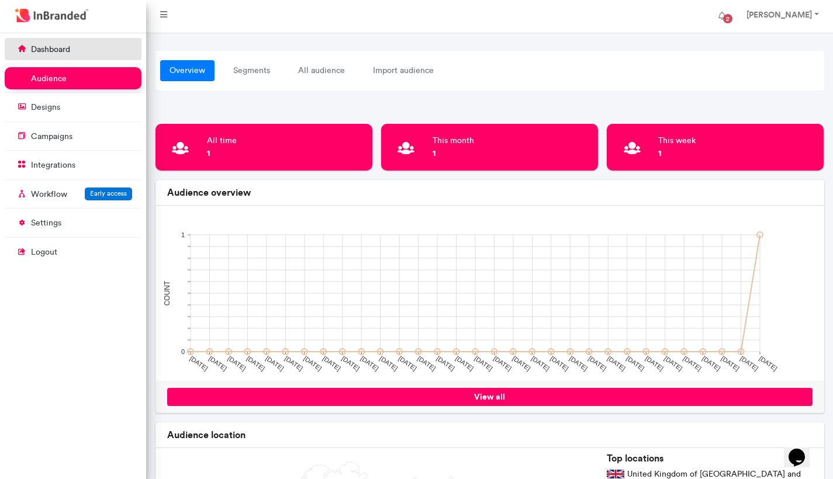
click at [76, 51] on link "dashboard" at bounding box center [73, 49] width 137 height 22
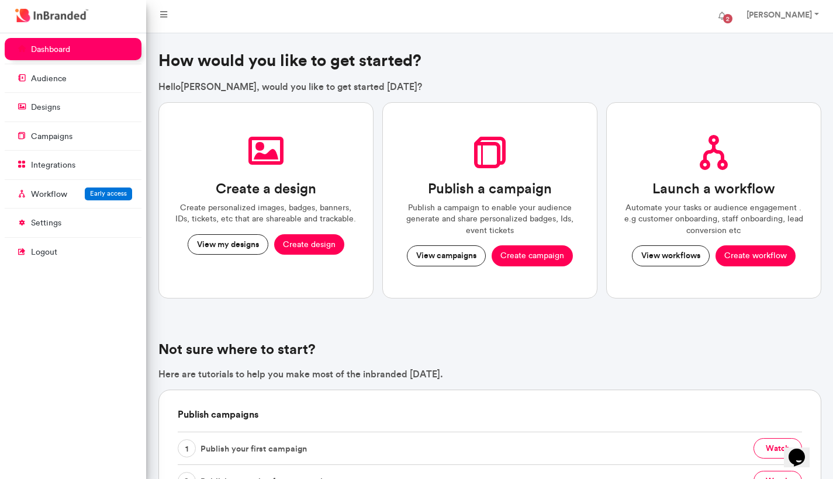
click at [76, 49] on link "dashboard" at bounding box center [73, 49] width 137 height 22
